Goal: Navigation & Orientation: Find specific page/section

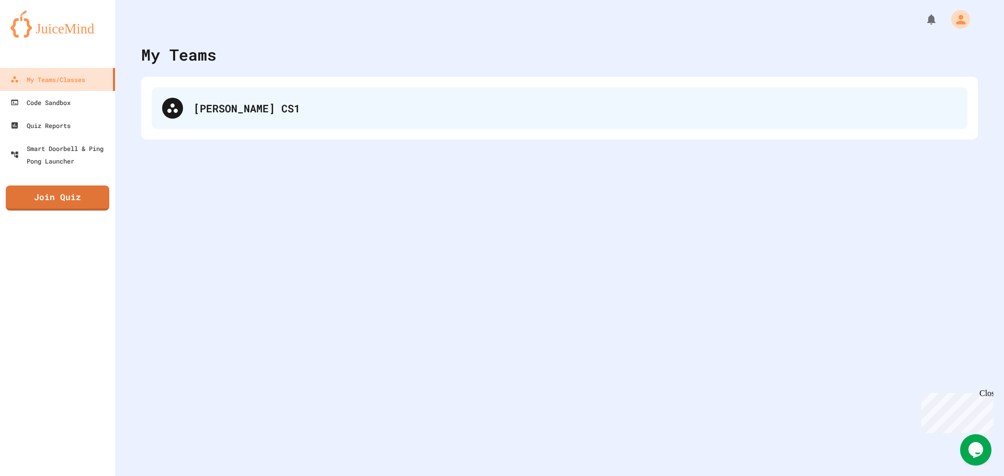
click at [270, 105] on div "[PERSON_NAME] CS1" at bounding box center [576, 108] width 764 height 16
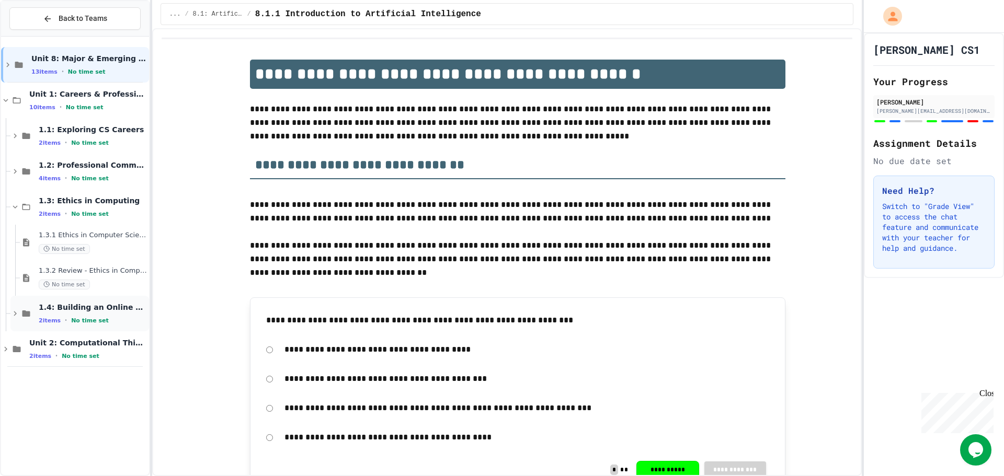
click at [106, 321] on div "2 items • No time set" at bounding box center [93, 320] width 108 height 8
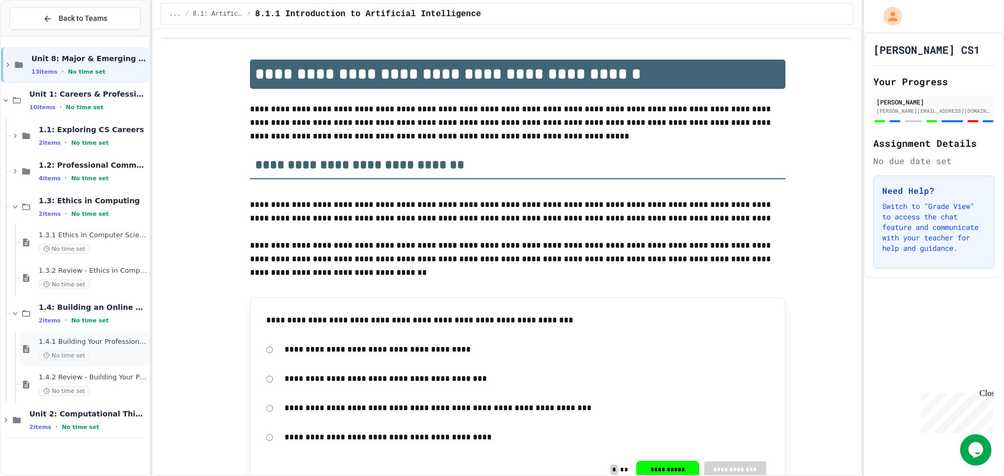
click at [113, 338] on span "1.4.1 Building Your Professional Online Presence" at bounding box center [93, 342] width 108 height 9
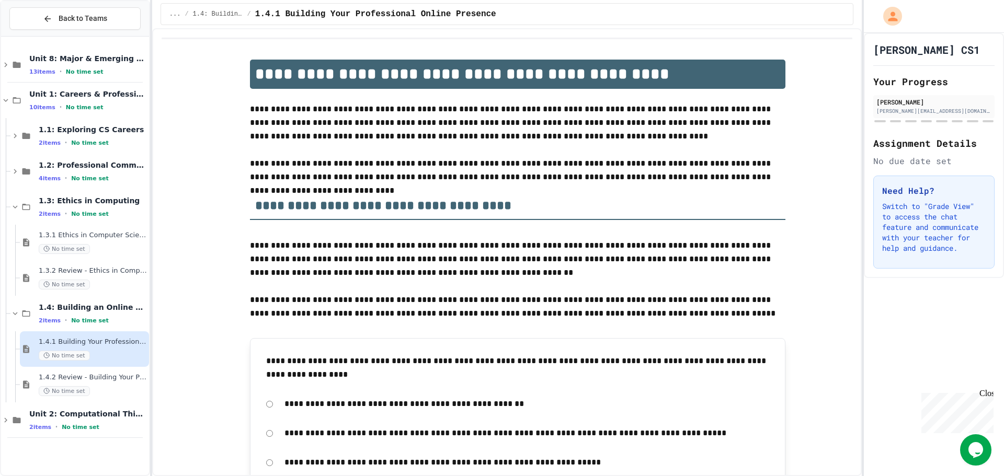
click at [104, 323] on div "2 items • No time set" at bounding box center [93, 320] width 108 height 8
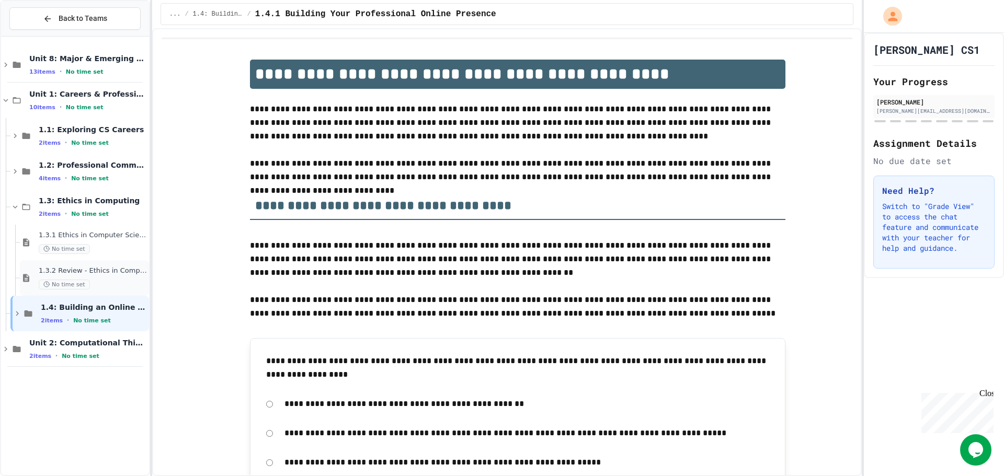
click at [106, 285] on div "No time set" at bounding box center [93, 285] width 108 height 10
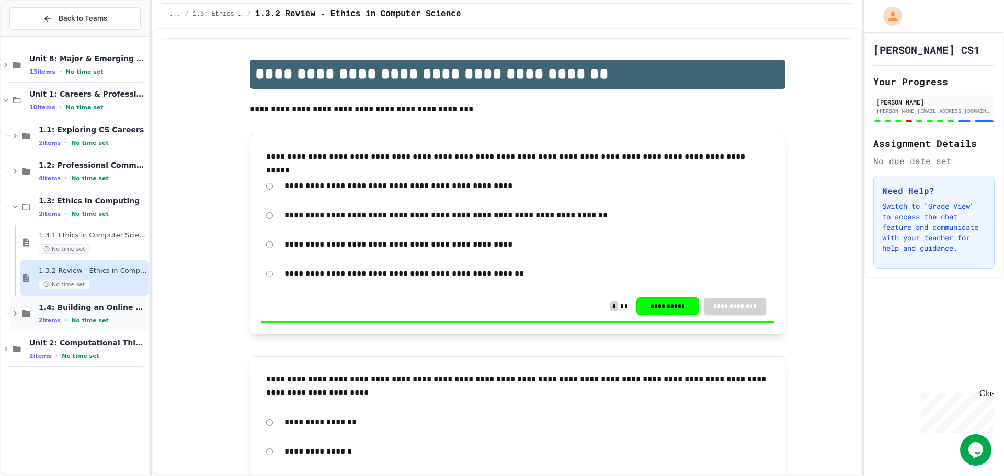
click at [106, 303] on span "1.4: Building an Online Presence" at bounding box center [93, 307] width 108 height 9
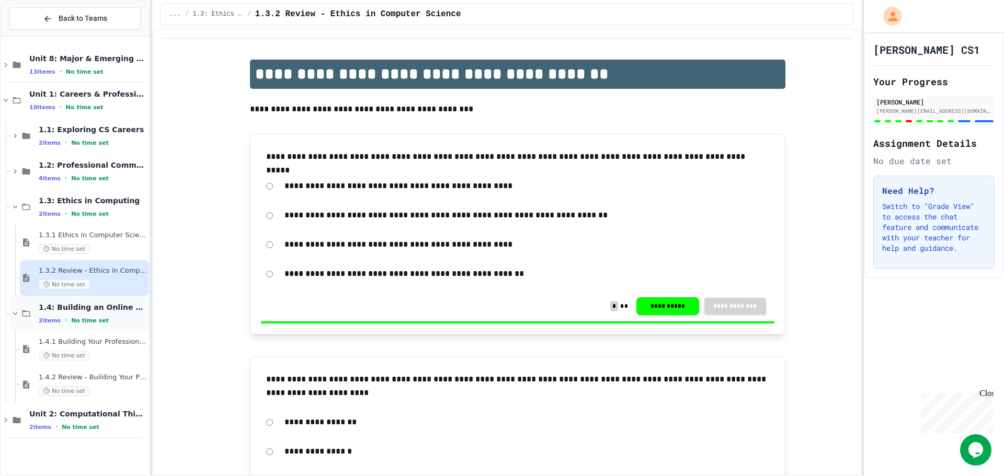
click at [106, 315] on div "1.4: Building an Online Presence 2 items • No time set" at bounding box center [93, 314] width 108 height 22
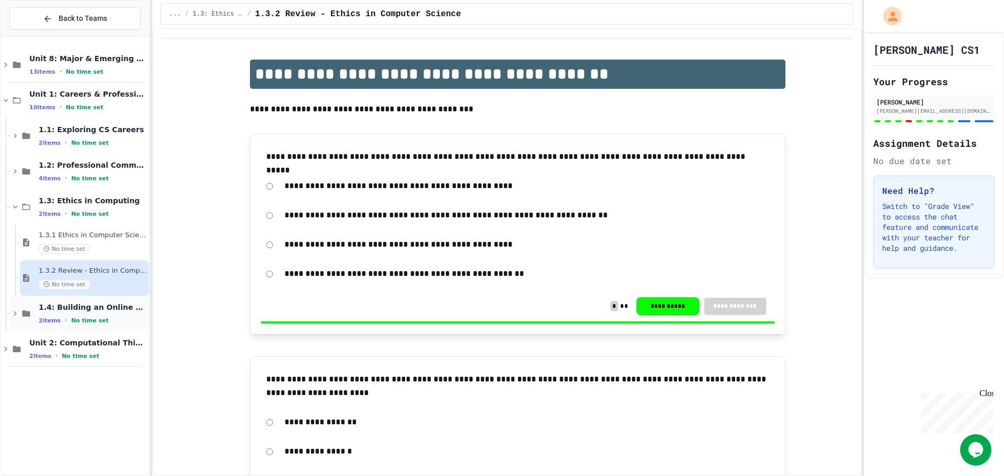
click at [107, 313] on div "1.4: Building an Online Presence 2 items • No time set" at bounding box center [93, 314] width 108 height 22
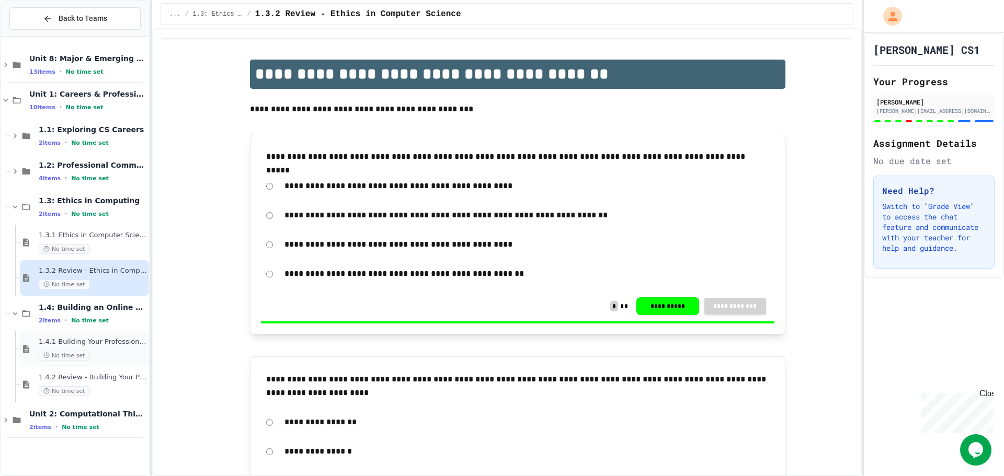
click at [111, 340] on span "1.4.1 Building Your Professional Online Presence" at bounding box center [93, 342] width 108 height 9
